Goal: Feedback & Contribution: Submit feedback/report problem

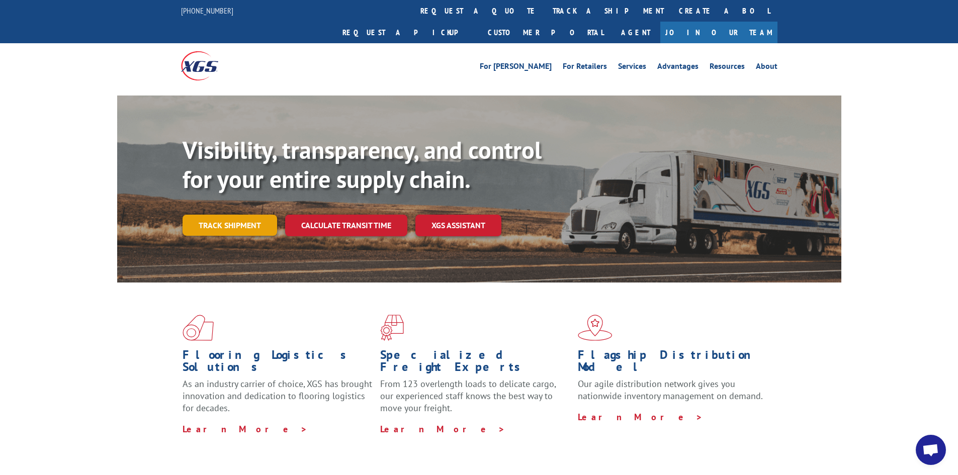
click at [224, 215] on link "Track shipment" at bounding box center [230, 225] width 95 height 21
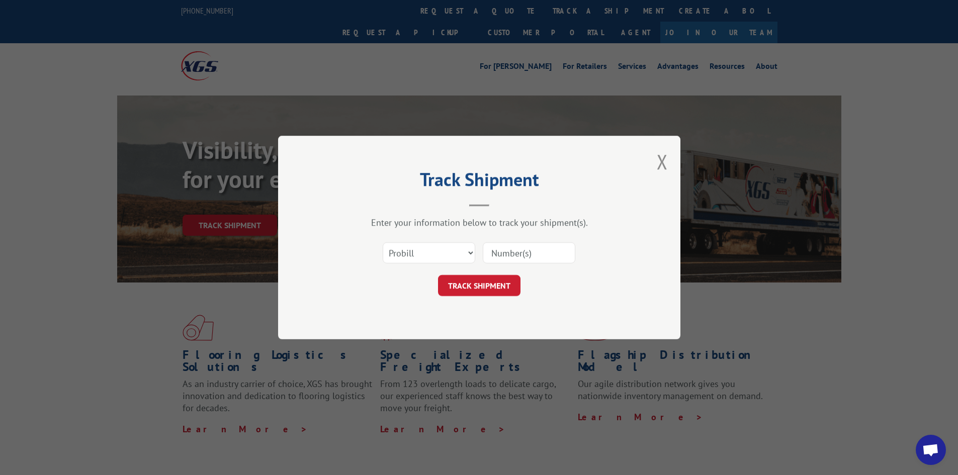
click at [501, 260] on input at bounding box center [529, 253] width 93 height 21
type input "17496556"
click at [498, 291] on button "TRACK SHIPMENT" at bounding box center [479, 285] width 83 height 21
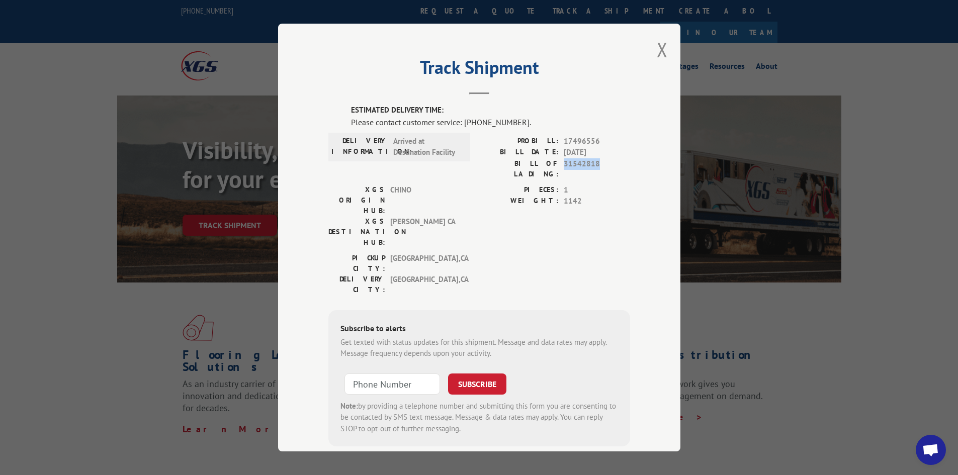
drag, startPoint x: 599, startPoint y: 163, endPoint x: 560, endPoint y: 163, distance: 38.7
click at [564, 163] on span "31542818" at bounding box center [597, 168] width 66 height 21
copy span "31542818"
click at [566, 95] on div "Track Shipment ESTIMATED DELIVERY TIME: Please contact customer service: (844) …" at bounding box center [479, 238] width 403 height 428
drag, startPoint x: 515, startPoint y: 120, endPoint x: 463, endPoint y: 122, distance: 51.9
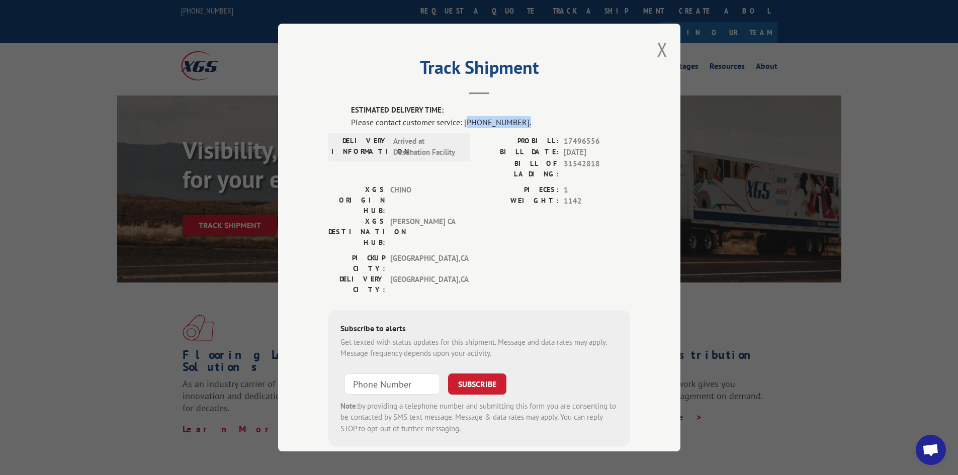
click at [463, 122] on div "Please contact customer service: (844) 947-7447." at bounding box center [490, 122] width 279 height 12
click at [521, 91] on header "Track Shipment" at bounding box center [480, 77] width 302 height 34
click at [659, 52] on button "Close modal" at bounding box center [662, 49] width 11 height 27
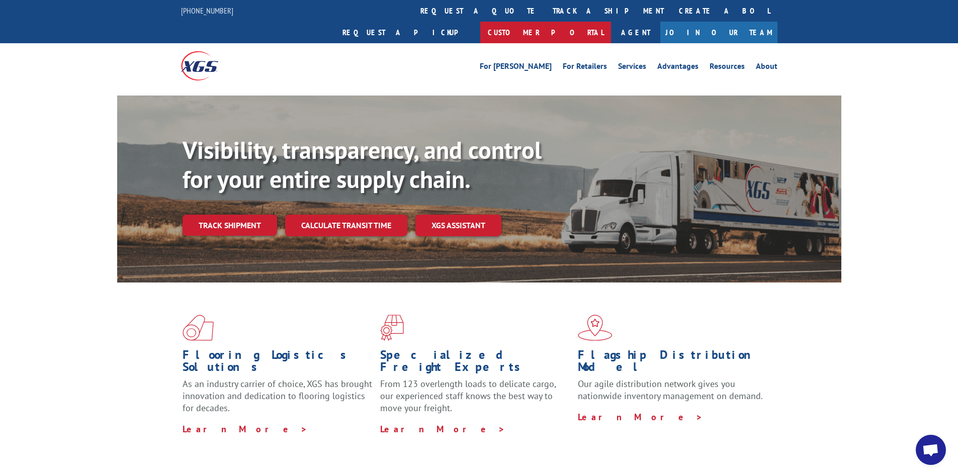
click at [611, 22] on link "Customer Portal" at bounding box center [545, 33] width 131 height 22
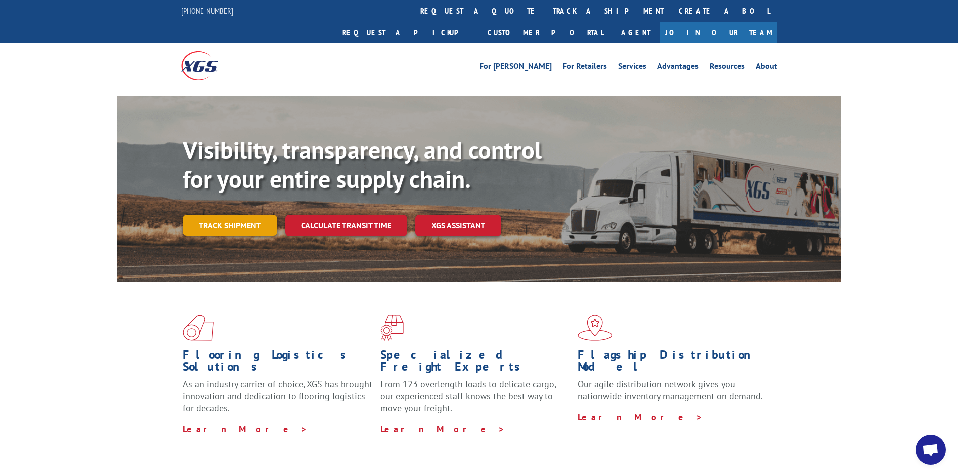
click at [243, 215] on link "Track shipment" at bounding box center [230, 225] width 95 height 21
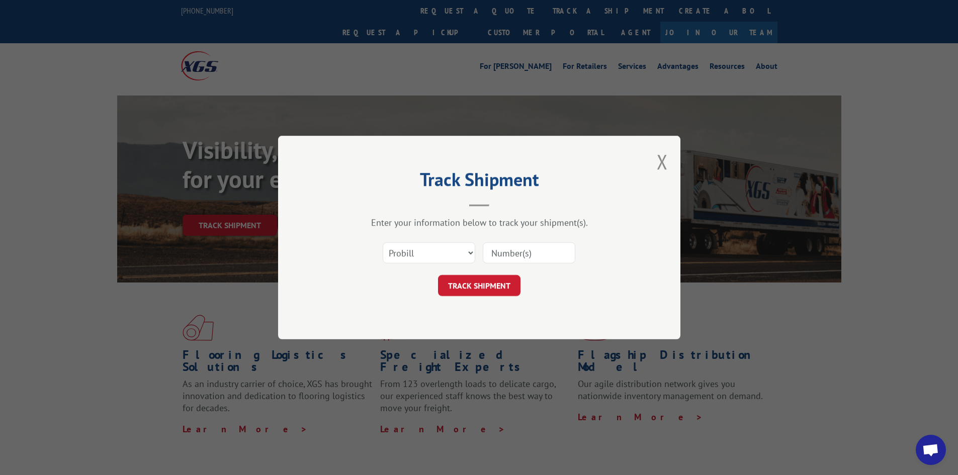
click at [534, 258] on input at bounding box center [529, 253] width 93 height 21
type input "17496556"
click at [495, 282] on button "TRACK SHIPMENT" at bounding box center [479, 285] width 83 height 21
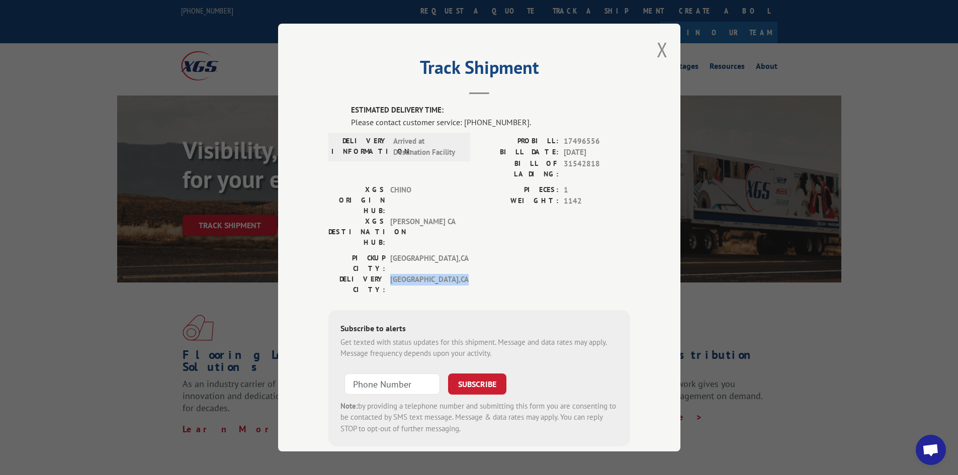
drag, startPoint x: 384, startPoint y: 240, endPoint x: 451, endPoint y: 240, distance: 66.4
click at [451, 274] on div "DELIVERY CITY: SAN FRANCISCO , CA" at bounding box center [397, 284] width 136 height 21
click at [266, 33] on div "Track Shipment ESTIMATED DELIVERY TIME: Please contact customer service: (844) …" at bounding box center [479, 237] width 958 height 475
drag, startPoint x: 595, startPoint y: 166, endPoint x: 561, endPoint y: 163, distance: 33.8
click at [564, 163] on span "31542818" at bounding box center [597, 168] width 66 height 21
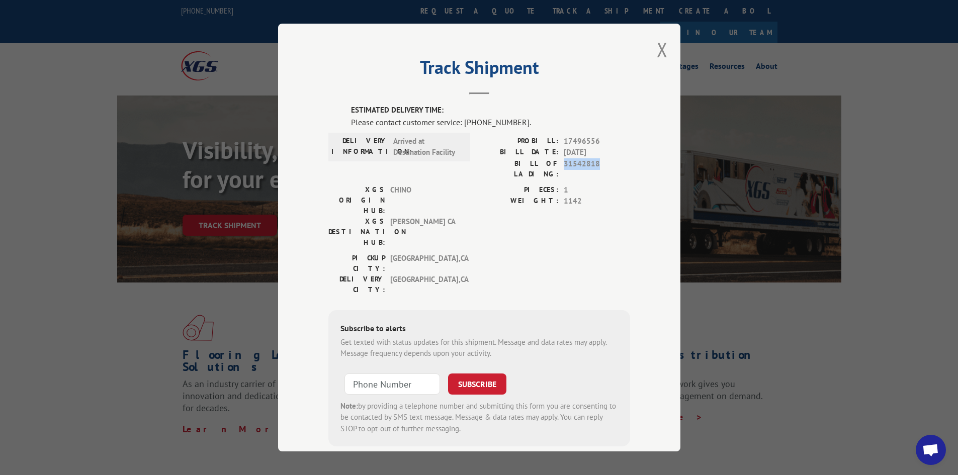
copy span "31542818"
click at [653, 223] on div "Track Shipment ESTIMATED DELIVERY TIME: Please contact customer service: (844) …" at bounding box center [479, 238] width 403 height 428
click at [661, 52] on button "Close modal" at bounding box center [662, 49] width 11 height 27
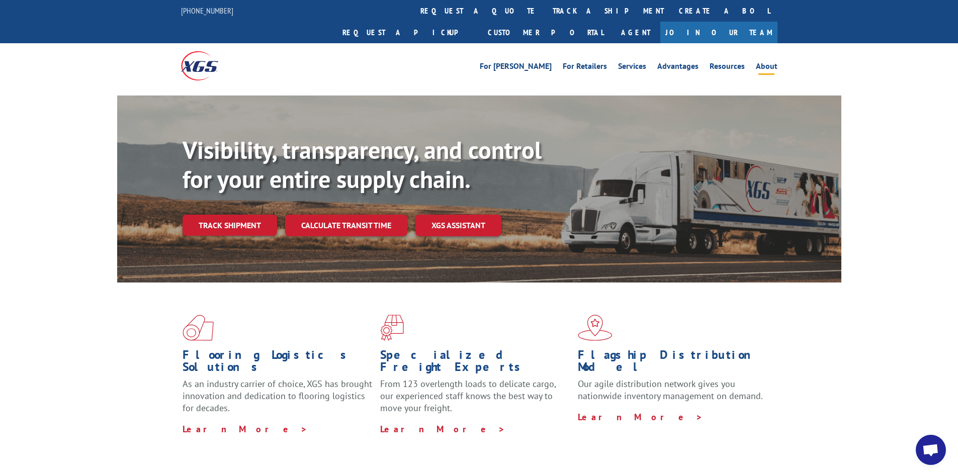
click at [766, 62] on link "About" at bounding box center [767, 67] width 22 height 11
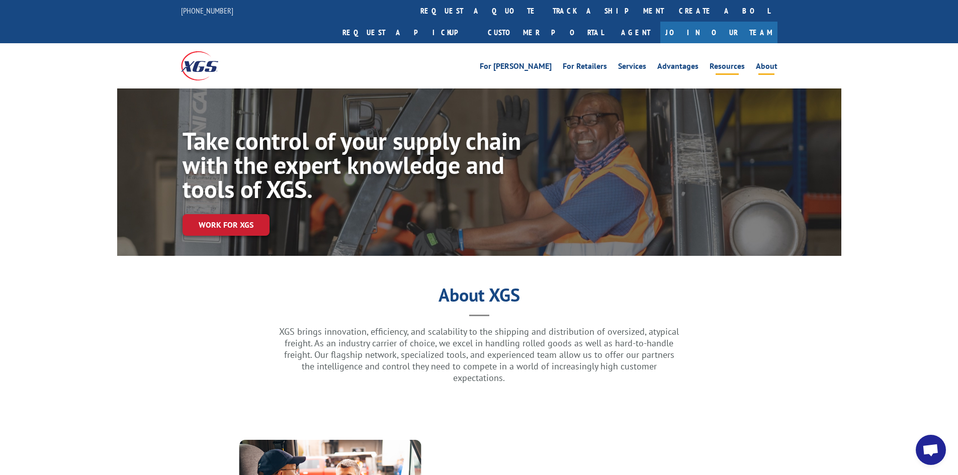
click at [733, 62] on link "Resources" at bounding box center [727, 67] width 35 height 11
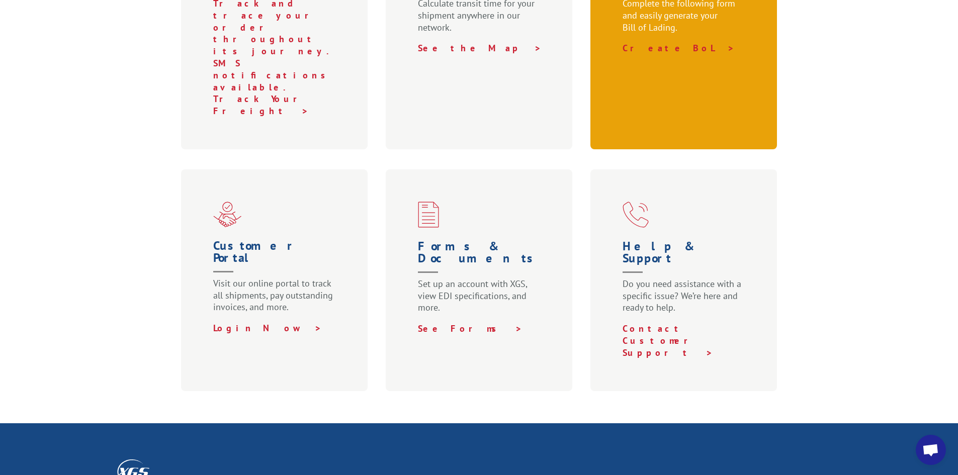
scroll to position [480, 0]
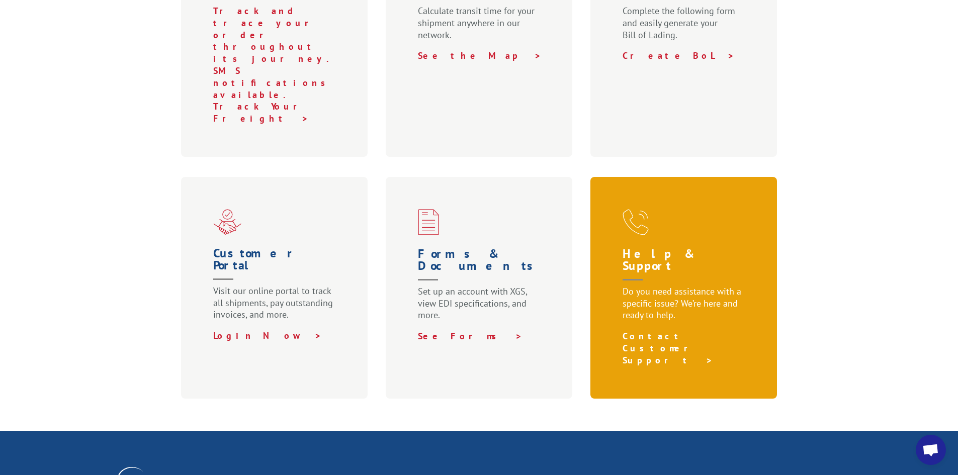
click at [671, 331] on link "Contact Customer Support >" at bounding box center [668, 349] width 91 height 36
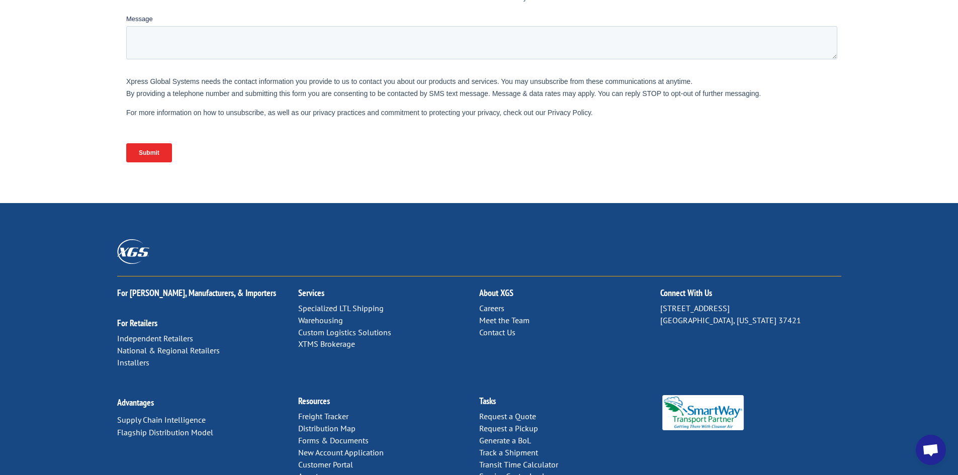
scroll to position [396, 0]
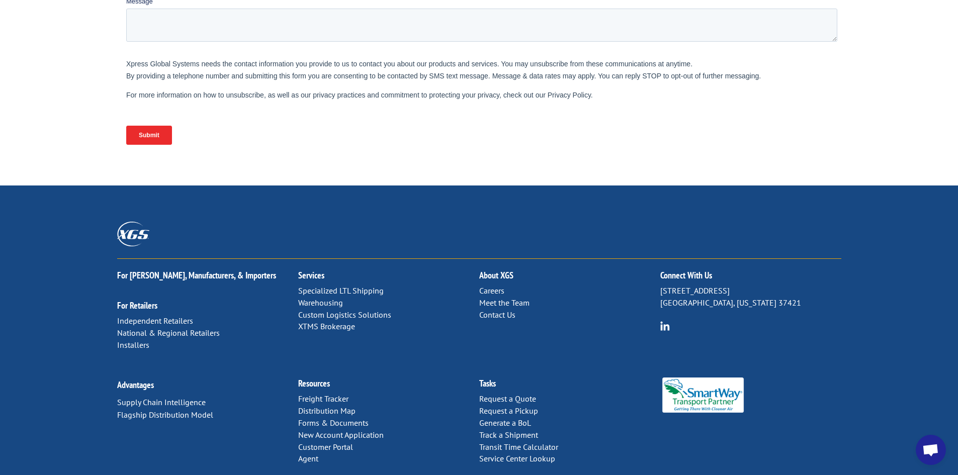
click at [505, 310] on link "Contact Us" at bounding box center [497, 315] width 36 height 10
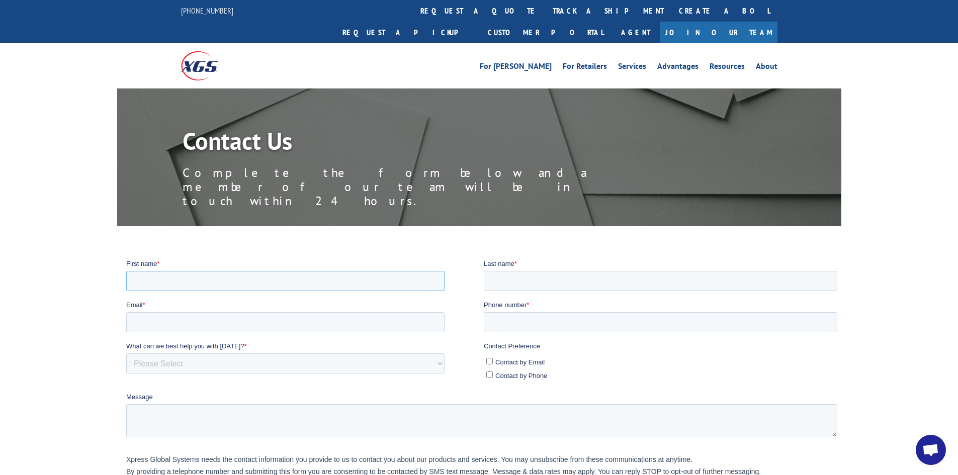
click at [234, 284] on input "First name *" at bounding box center [285, 281] width 318 height 20
type input "[PERSON_NAME]"
click at [512, 283] on input "Last name *" at bounding box center [661, 281] width 354 height 20
type input "[PERSON_NAME]"
click at [309, 306] on label "Email *" at bounding box center [305, 305] width 358 height 10
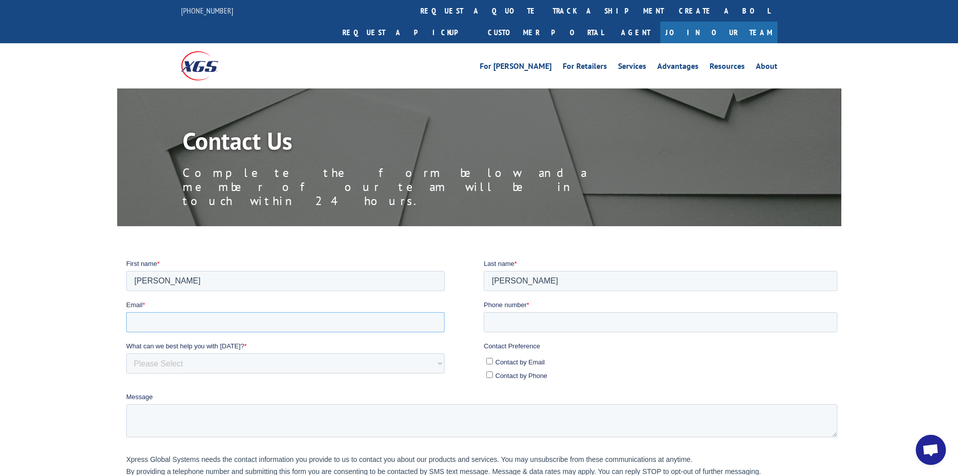
click at [309, 312] on input "Email *" at bounding box center [285, 322] width 318 height 20
click at [303, 313] on input "Email *" at bounding box center [285, 322] width 318 height 20
type input "[PERSON_NAME][EMAIL_ADDRESS][PERSON_NAME][DOMAIN_NAME]"
click at [513, 330] on input "Phone number *" at bounding box center [661, 322] width 354 height 20
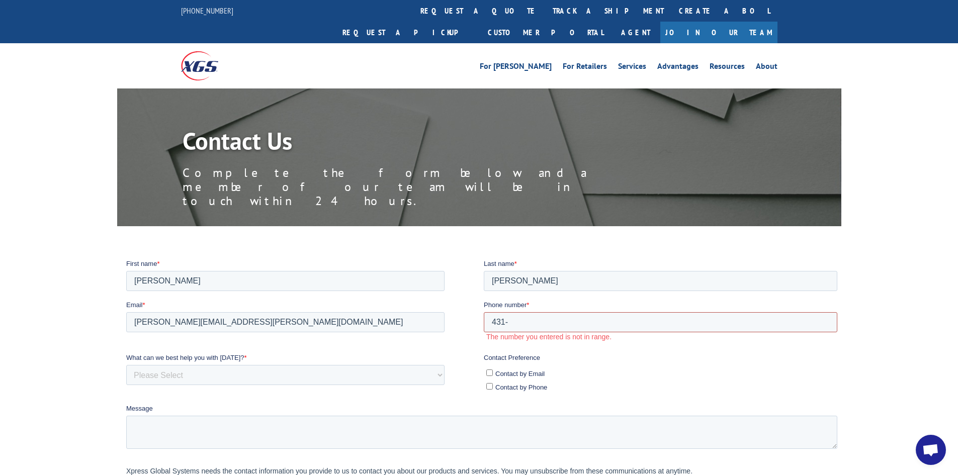
drag, startPoint x: 527, startPoint y: 315, endPoint x: 475, endPoint y: 319, distance: 52.0
click at [476, 319] on fieldset "Email * [PERSON_NAME][EMAIL_ADDRESS][PERSON_NAME][DOMAIN_NAME] Phone number * 4…" at bounding box center [483, 326] width 715 height 53
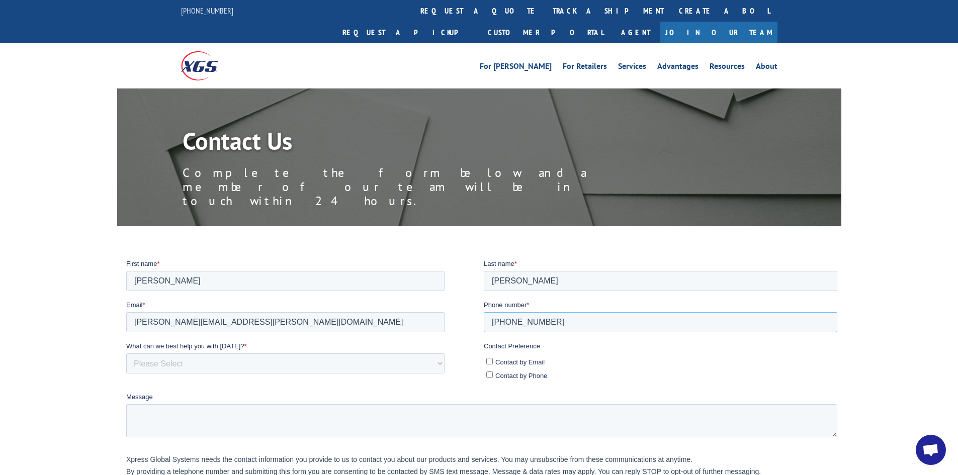
type input "[PHONE_NUMBER]"
click at [491, 360] on input "Contact by Email" at bounding box center [489, 361] width 7 height 7
checkbox input "true"
click at [250, 360] on select "Please Select Quoting, Opening New Account, or New Business Opportunity Shipmen…" at bounding box center [285, 363] width 318 height 20
select select "Customer Service"
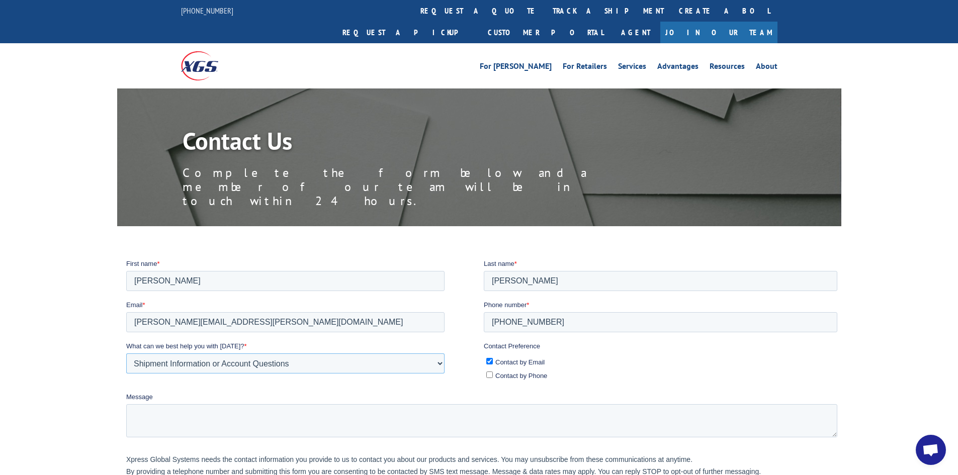
click at [126, 353] on select "Please Select Quoting, Opening New Account, or New Business Opportunity Shipmen…" at bounding box center [285, 363] width 318 height 20
click at [202, 415] on textarea "Message" at bounding box center [481, 420] width 711 height 33
paste textarea "31542818"
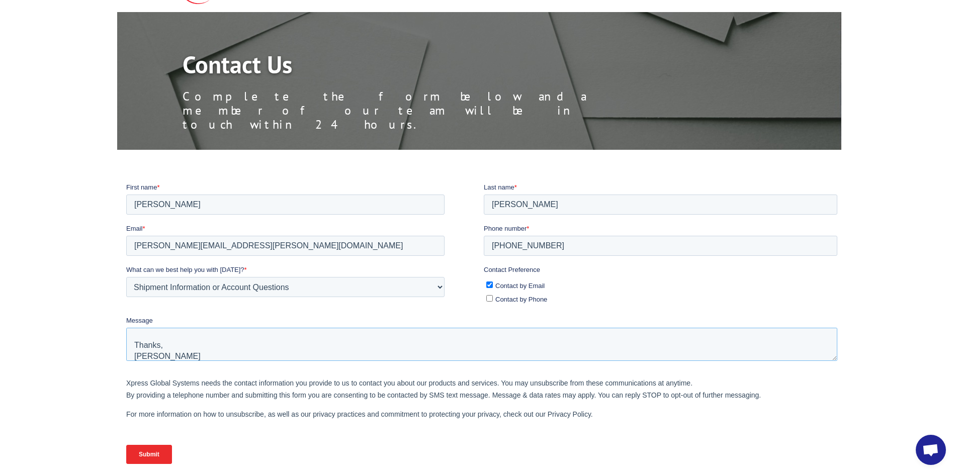
scroll to position [101, 0]
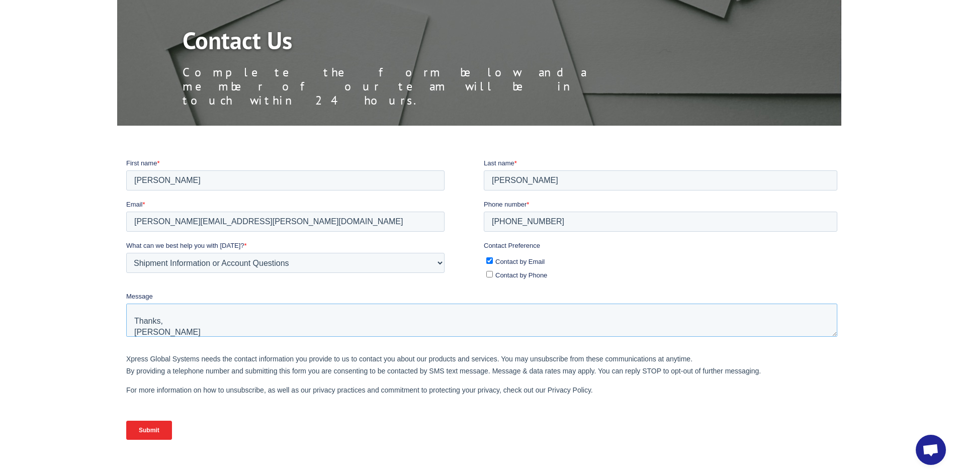
type textarea "Hello, I am contacting about a shipment. The Bol# is: 31542818. We phoned about…"
click at [143, 423] on input "Submit" at bounding box center [149, 430] width 46 height 19
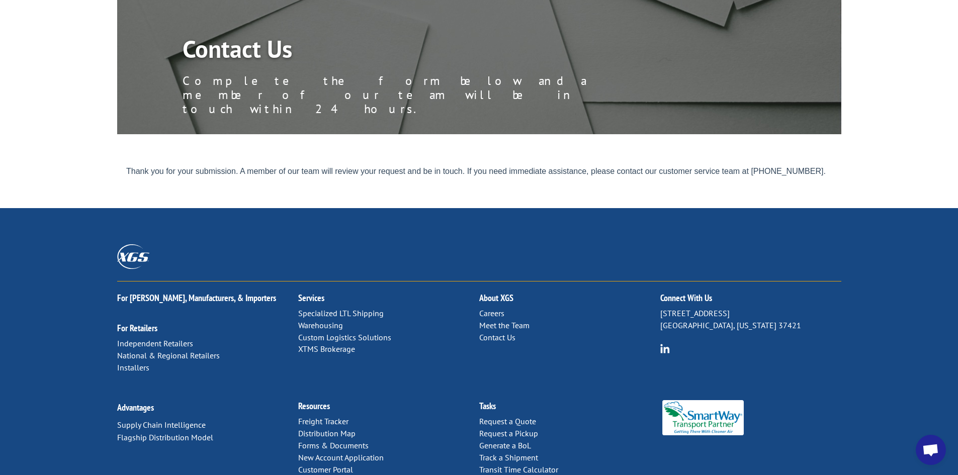
scroll to position [0, 0]
